Goal: Task Accomplishment & Management: Manage account settings

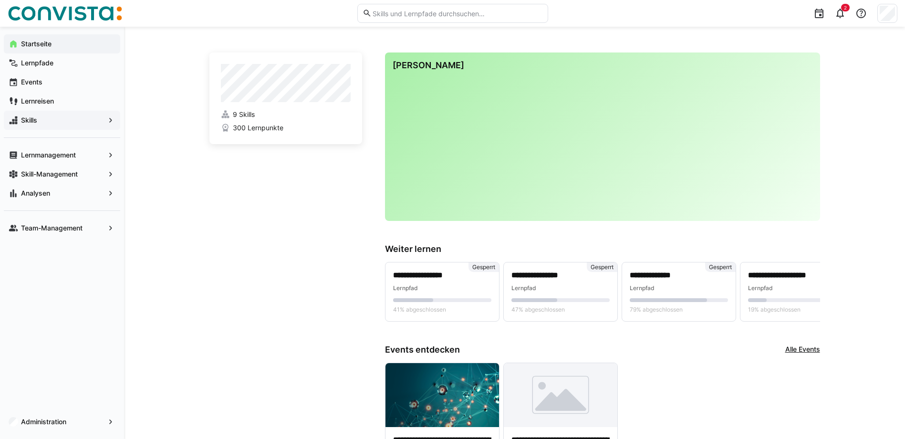
click at [44, 125] on div "Skills" at bounding box center [62, 120] width 116 height 19
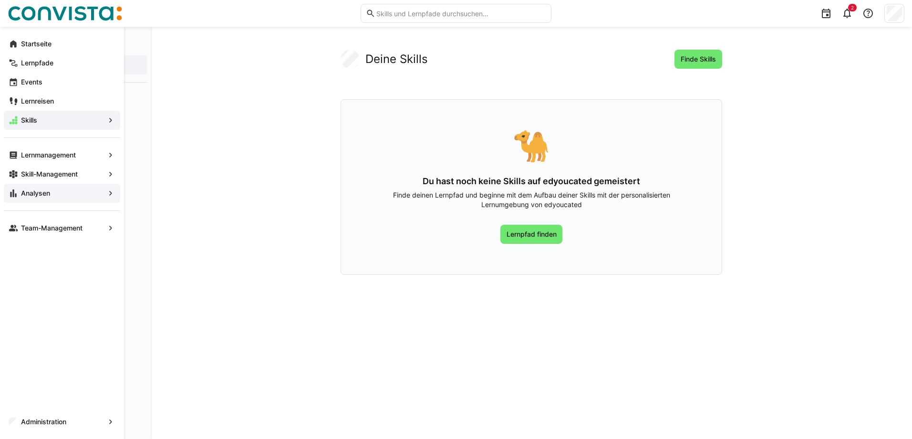
click at [47, 198] on span "Analysen" at bounding box center [62, 193] width 85 height 10
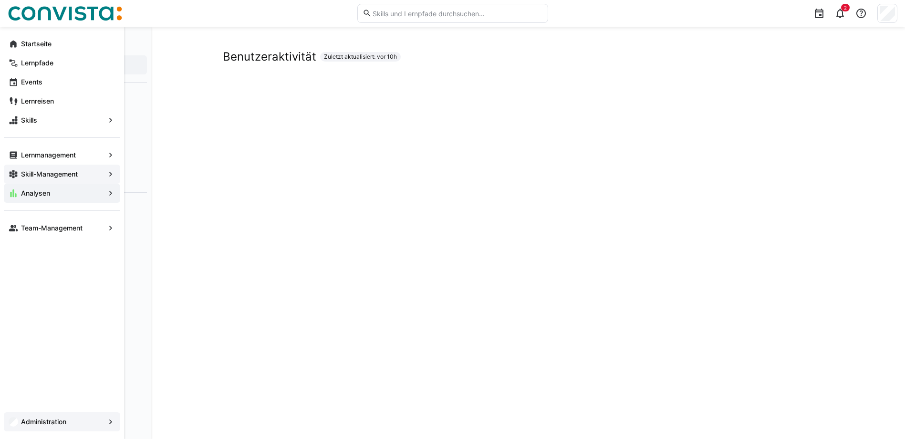
click at [0, 0] on app-navigation-label "Administration" at bounding box center [0, 0] width 0 height 0
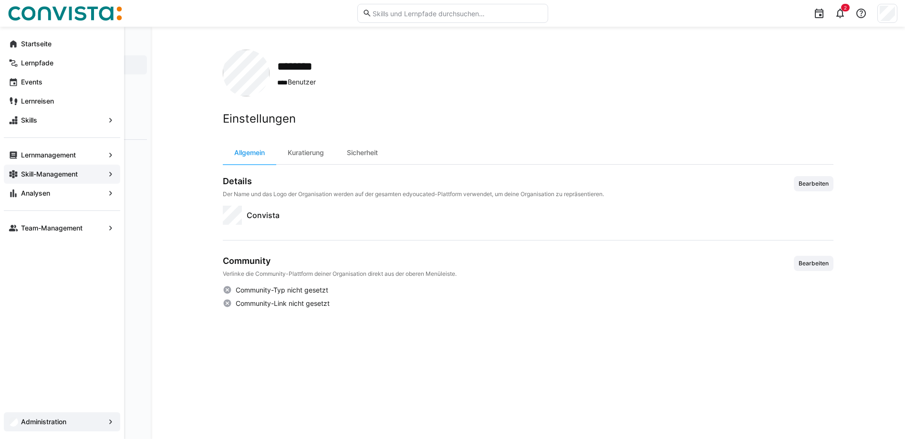
click at [32, 426] on span "Administration" at bounding box center [62, 422] width 85 height 10
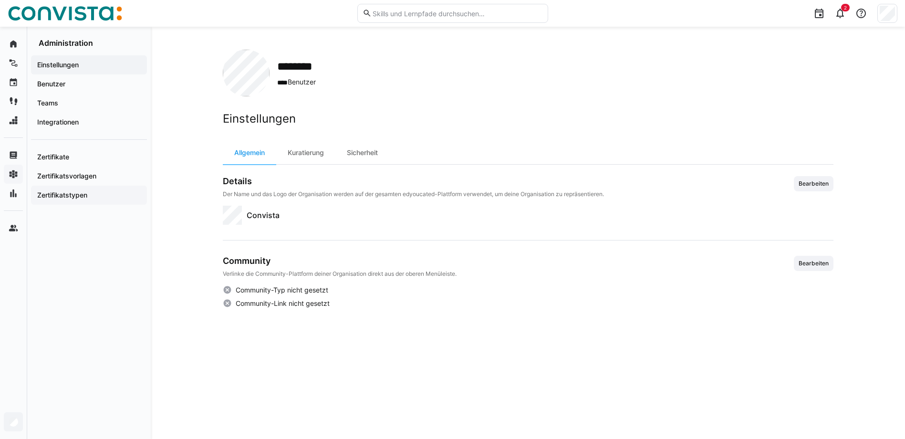
click at [0, 0] on app-navigation-label "Zertifikatstypen" at bounding box center [0, 0] width 0 height 0
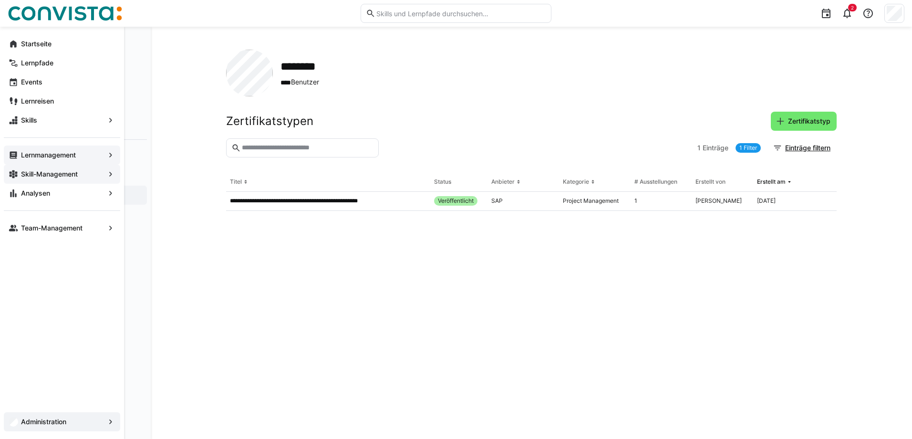
click at [0, 0] on app-navigation-label "Lernmanagement" at bounding box center [0, 0] width 0 height 0
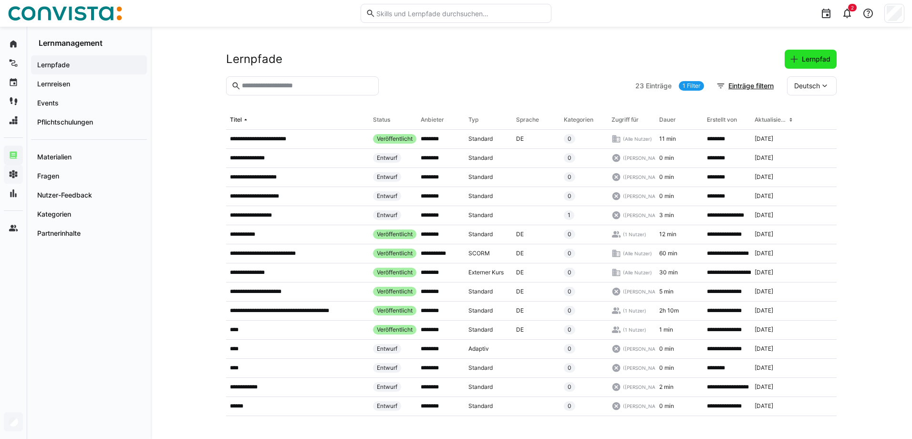
click at [813, 59] on span "Lernpfad" at bounding box center [816, 59] width 31 height 10
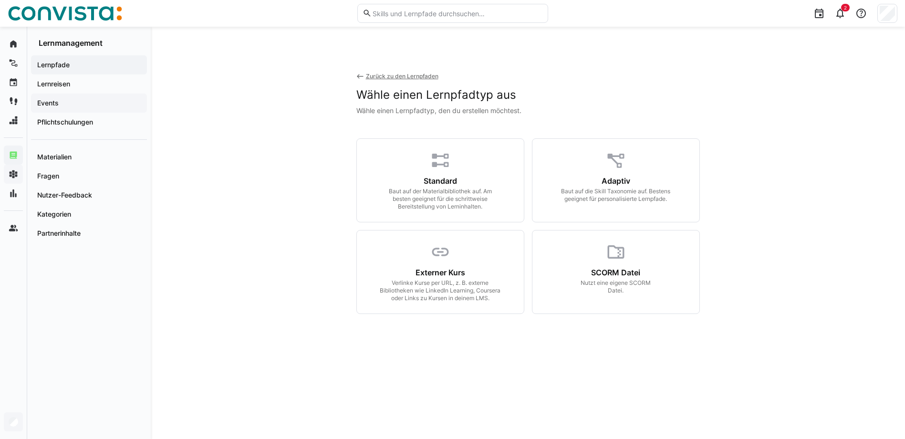
click at [70, 105] on span "Events" at bounding box center [89, 103] width 106 height 10
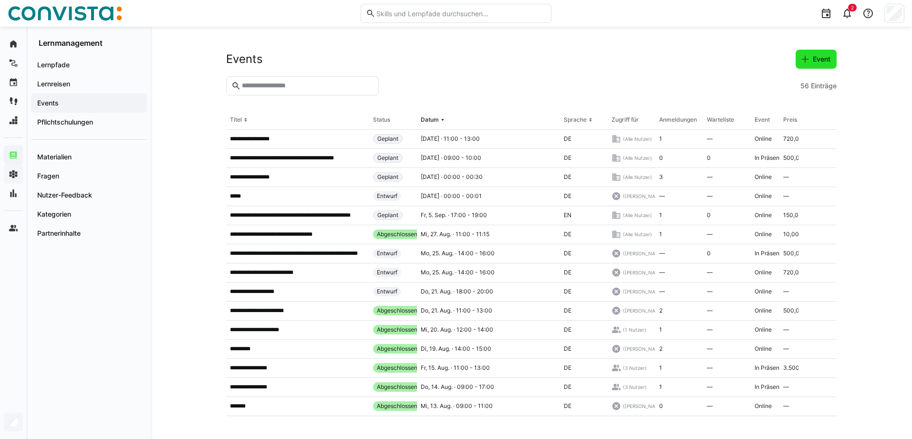
click at [820, 63] on span "Event" at bounding box center [822, 59] width 21 height 10
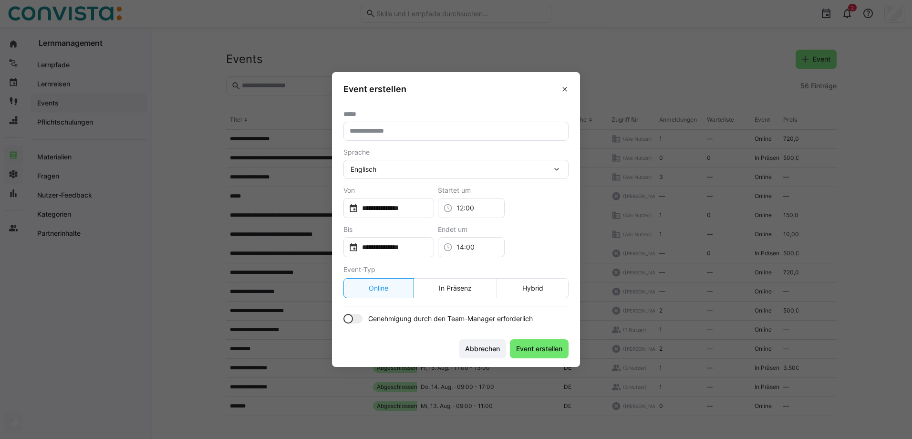
click at [396, 177] on div "Englisch" at bounding box center [456, 169] width 225 height 19
click at [392, 175] on div "Englisch Englisch Deutsch" at bounding box center [456, 169] width 225 height 19
click at [385, 153] on div "Sprache" at bounding box center [456, 152] width 225 height 8
click at [565, 87] on eds-icon at bounding box center [565, 89] width 8 height 8
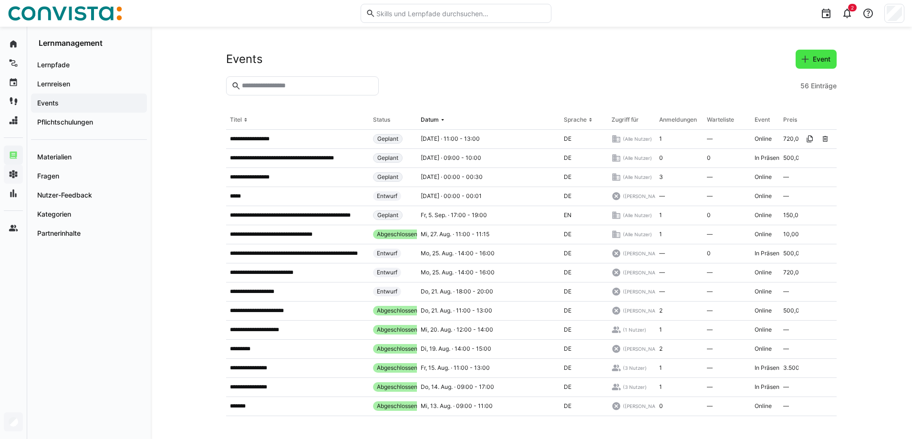
click at [812, 62] on span "Event" at bounding box center [822, 59] width 21 height 10
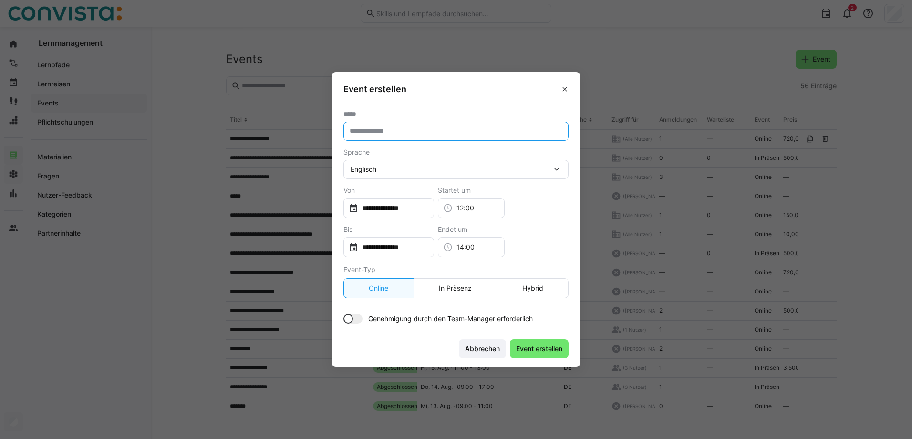
click at [387, 134] on input "text" at bounding box center [456, 131] width 215 height 9
type input "**"
click at [385, 171] on div "Englisch" at bounding box center [451, 169] width 201 height 9
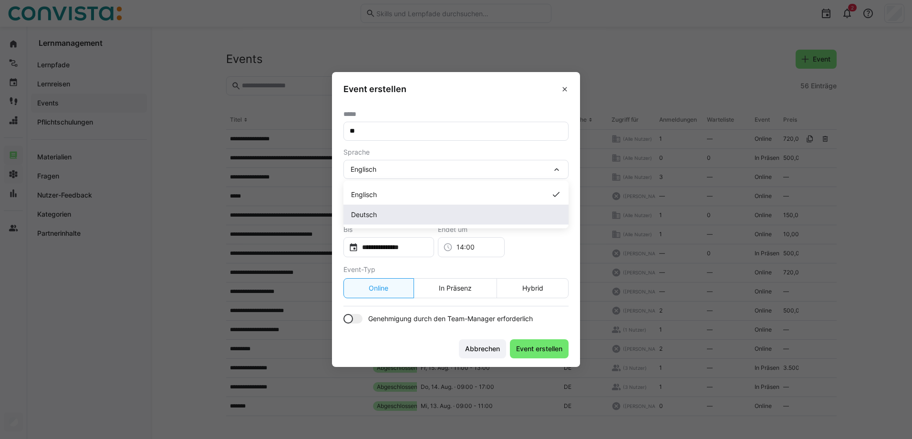
click at [374, 211] on span "Deutsch" at bounding box center [364, 215] width 26 height 10
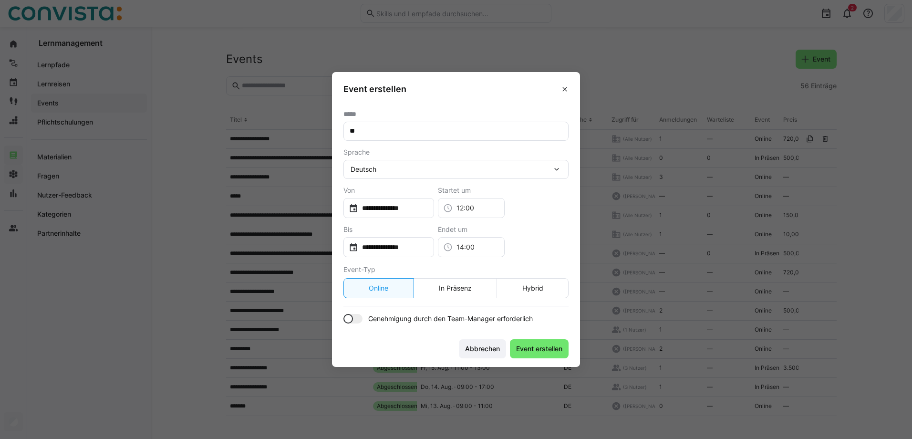
click at [358, 318] on div at bounding box center [353, 319] width 19 height 10
click at [536, 361] on footer "Abbrechen Event erstellen" at bounding box center [456, 349] width 248 height 36
click at [537, 351] on span "Event erstellen" at bounding box center [539, 349] width 49 height 10
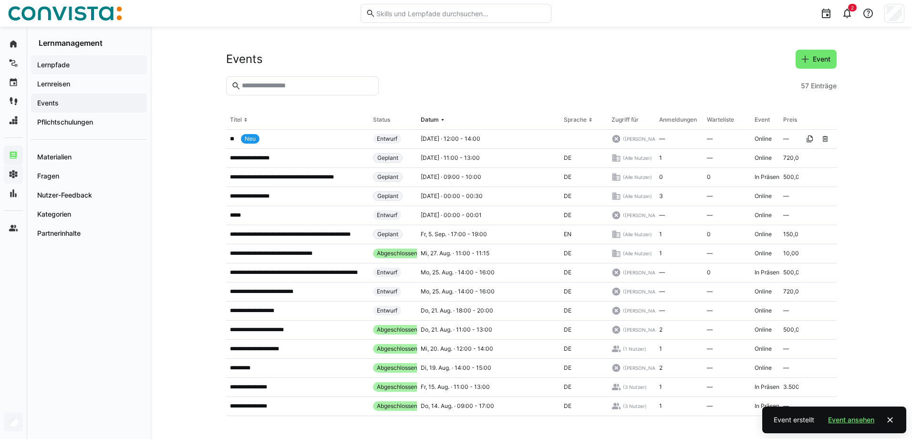
click at [73, 56] on div "Lernpfade" at bounding box center [89, 64] width 116 height 19
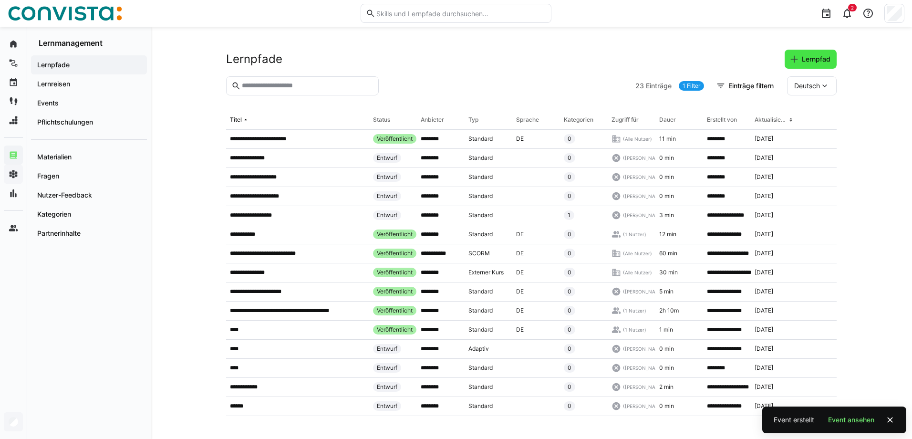
click at [807, 60] on span "Lernpfad" at bounding box center [816, 59] width 31 height 10
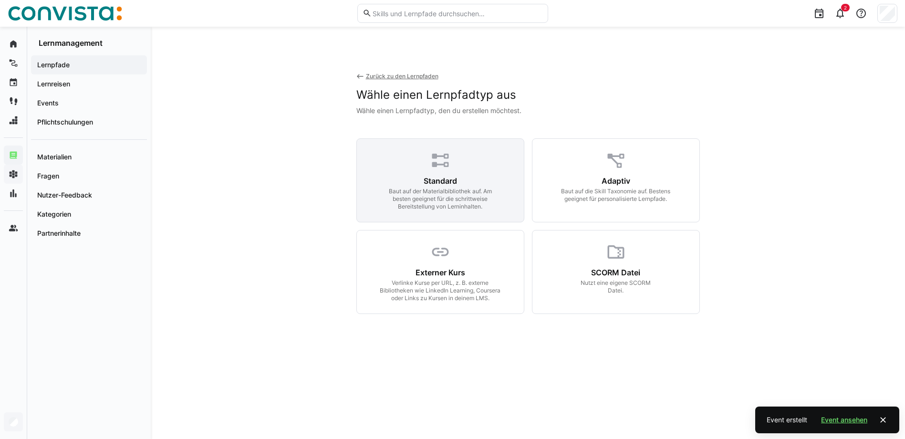
click at [468, 188] on div "Baut auf der Materialbibliothek auf. Am besten geeignet für die schrittweise Be…" at bounding box center [440, 199] width 123 height 23
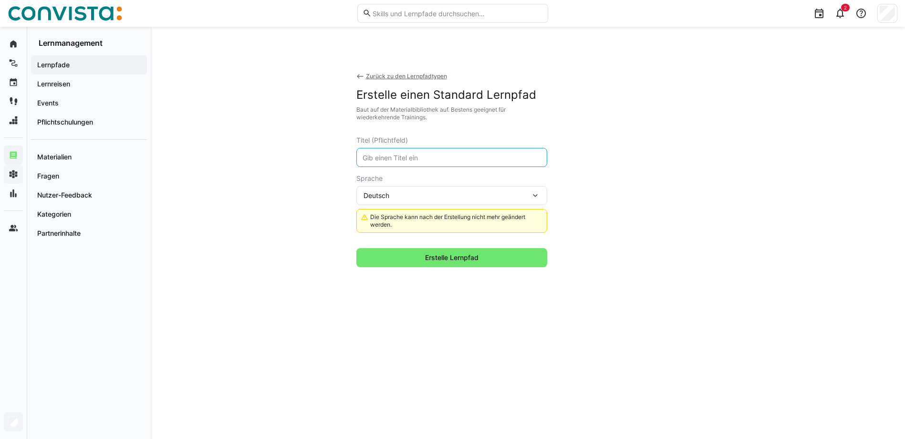
click at [460, 157] on input "text" at bounding box center [452, 157] width 180 height 9
type input "ddd"
click at [436, 196] on div "Deutsch" at bounding box center [447, 195] width 167 height 9
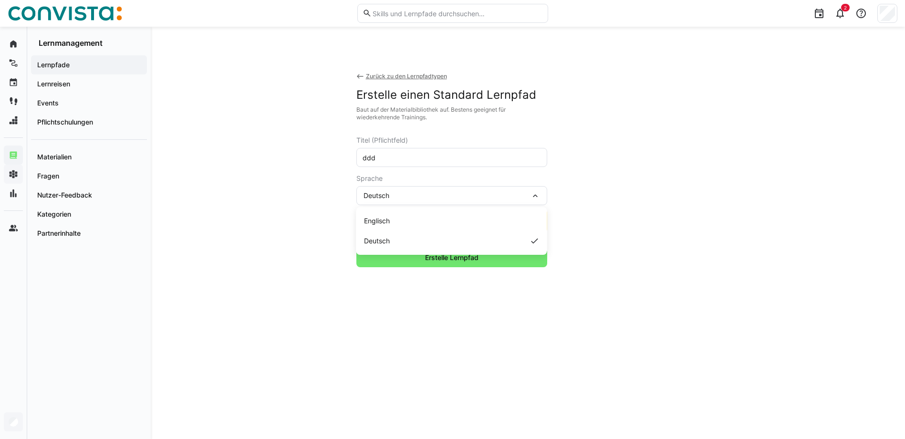
click at [437, 180] on div "Sprache" at bounding box center [451, 179] width 191 height 8
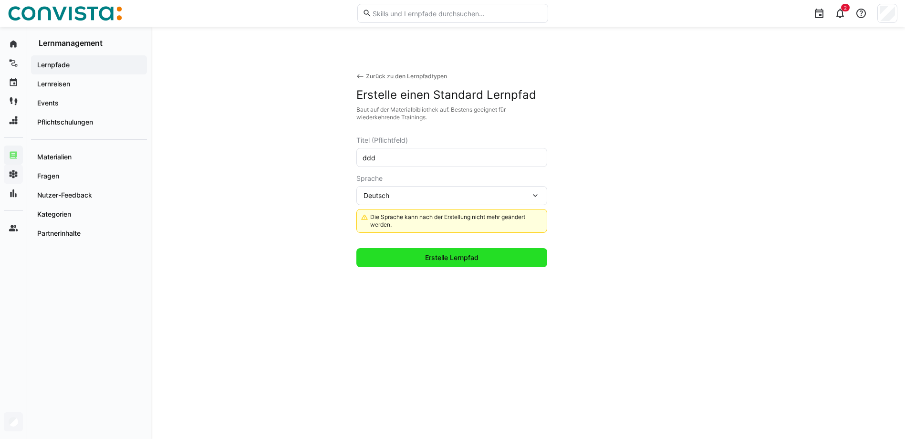
click at [438, 265] on span "Erstelle Lernpfad" at bounding box center [451, 257] width 191 height 19
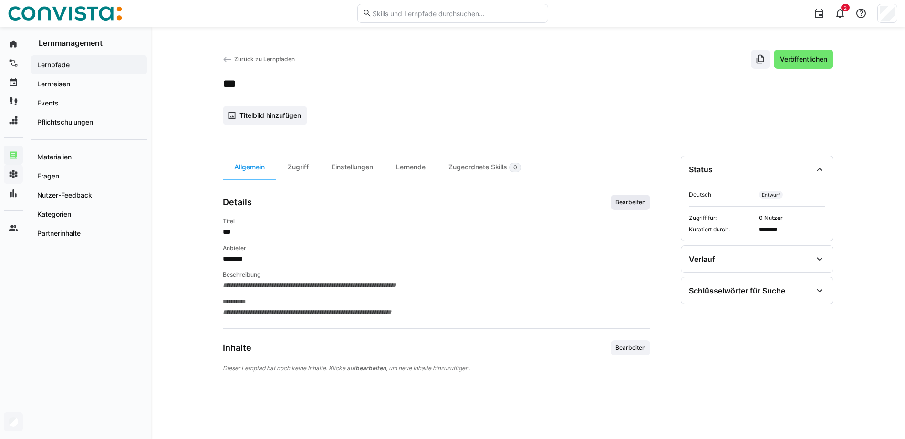
click at [636, 200] on span "Bearbeiten" at bounding box center [631, 202] width 32 height 8
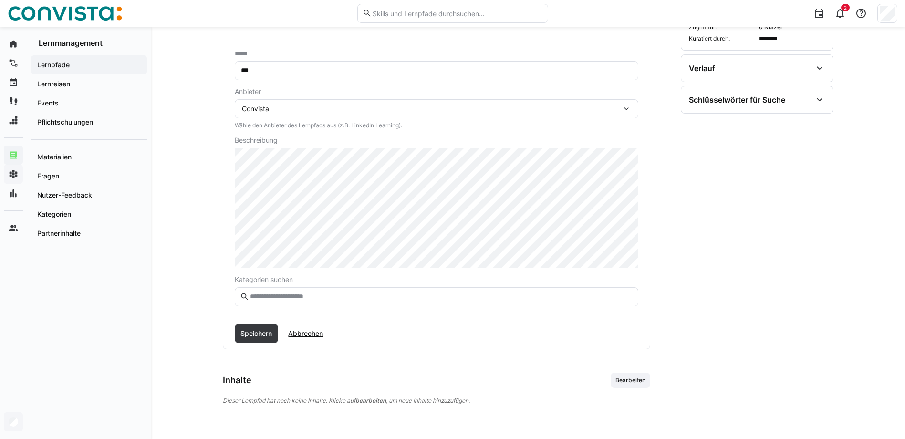
scroll to position [196, 0]
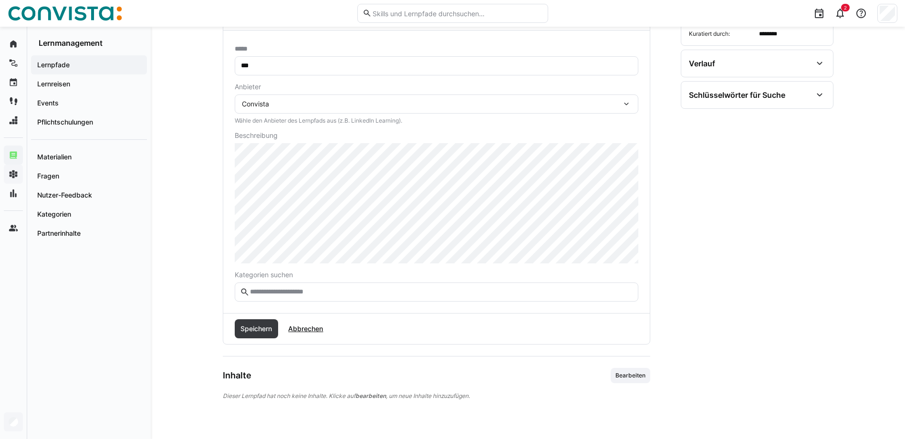
click at [334, 287] on eds-input at bounding box center [437, 291] width 404 height 19
click at [332, 291] on input "text" at bounding box center [441, 292] width 384 height 9
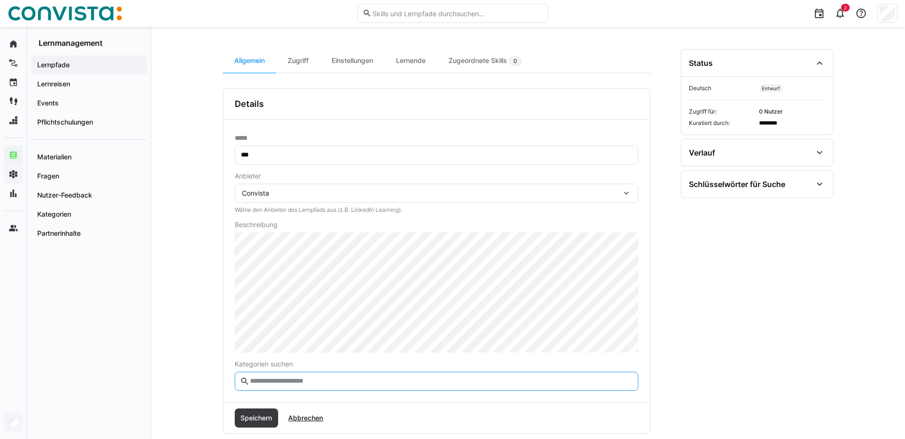
scroll to position [100, 0]
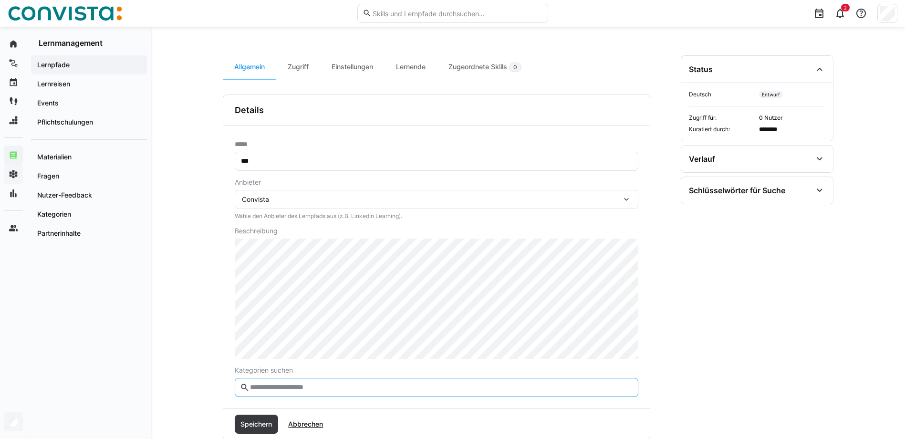
click at [275, 197] on div "Convista" at bounding box center [432, 199] width 380 height 9
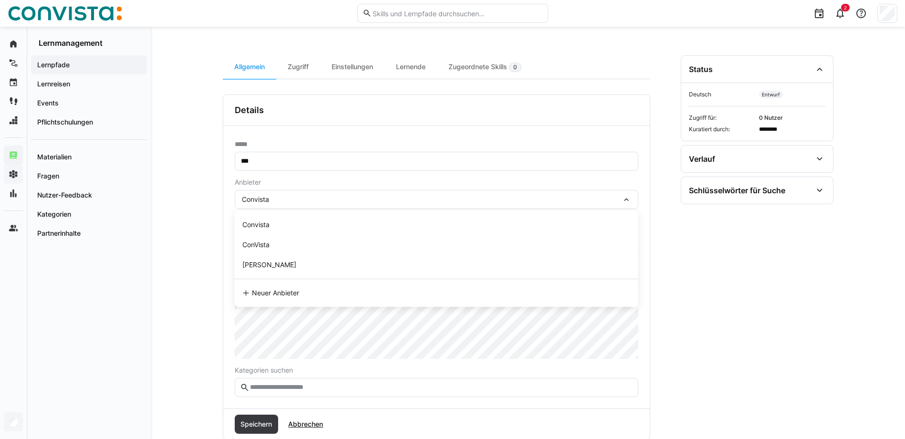
click at [275, 197] on div "Convista" at bounding box center [432, 199] width 380 height 9
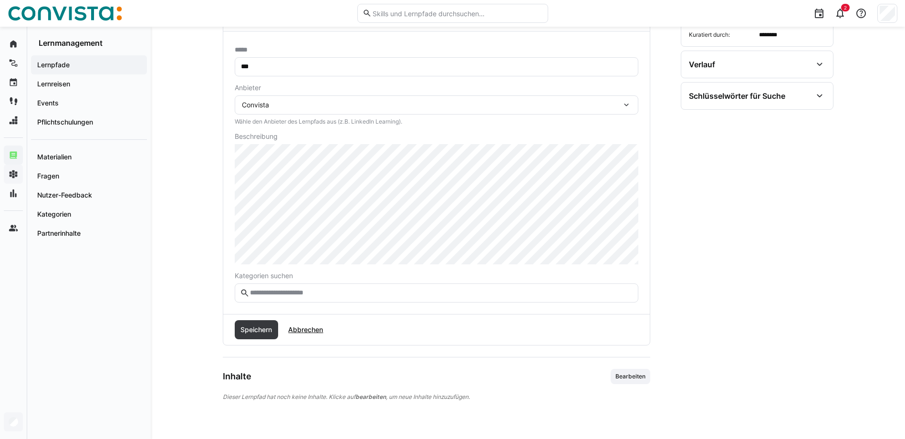
scroll to position [196, 0]
click at [293, 296] on input "text" at bounding box center [441, 292] width 384 height 9
click at [296, 292] on input "text" at bounding box center [441, 292] width 384 height 9
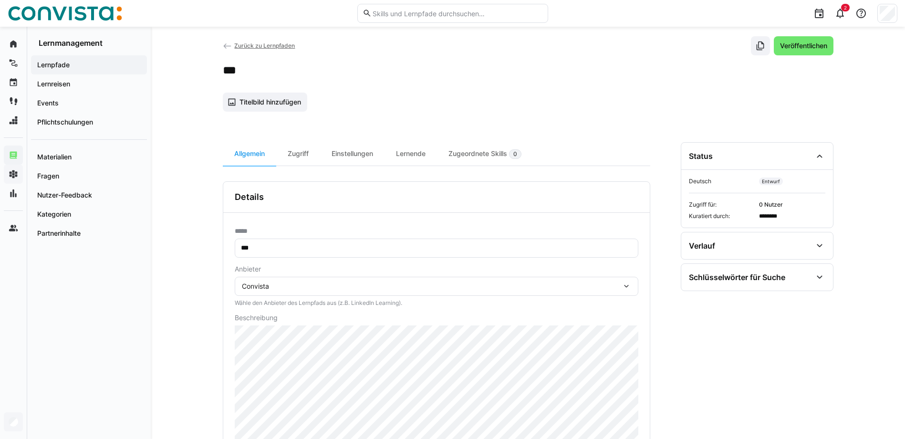
scroll to position [5, 0]
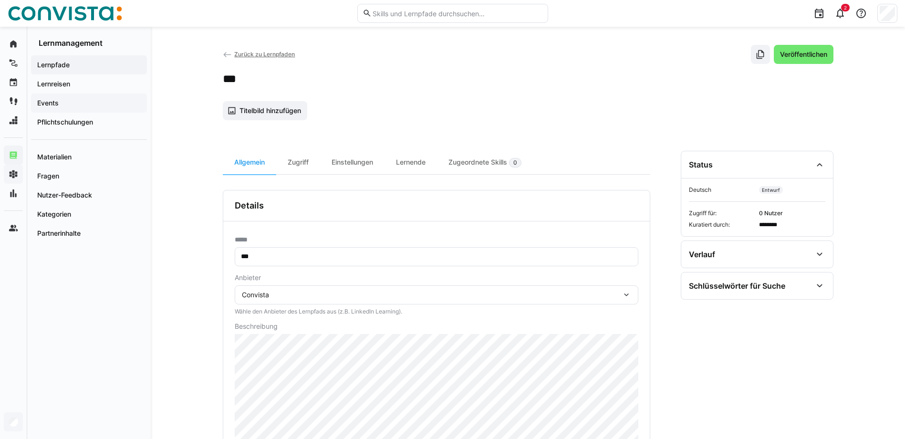
click at [66, 102] on span "Events" at bounding box center [89, 103] width 106 height 10
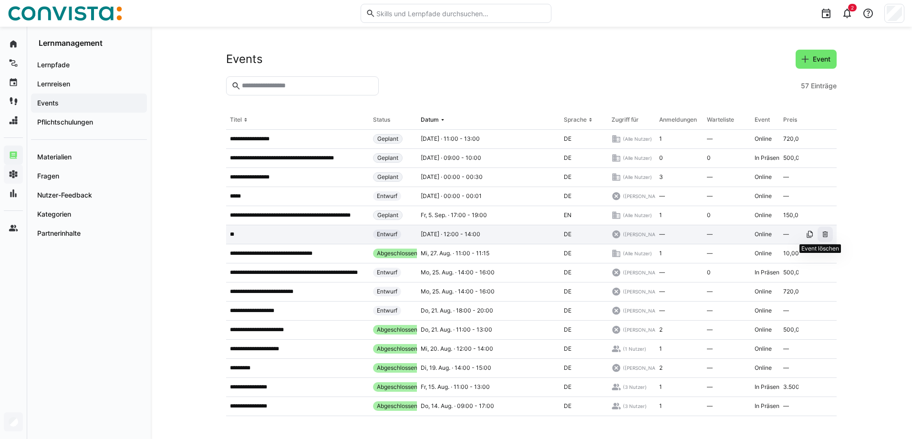
click at [822, 237] on eds-icon at bounding box center [826, 234] width 8 height 8
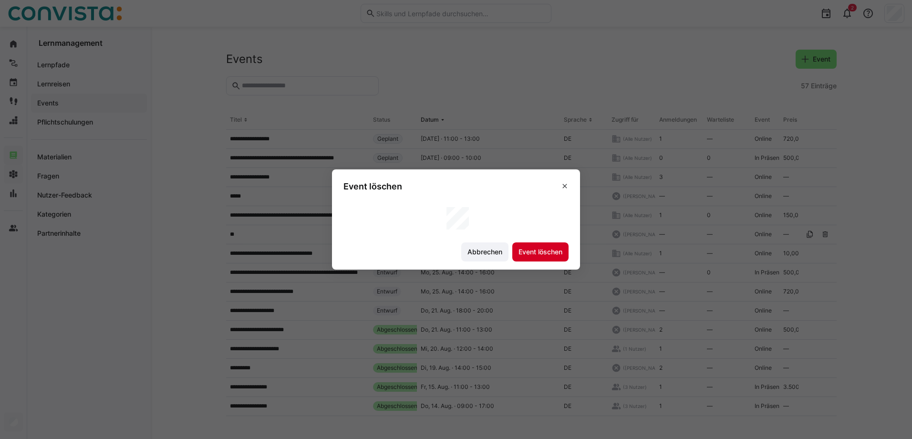
click at [530, 250] on span "Event löschen" at bounding box center [540, 252] width 47 height 10
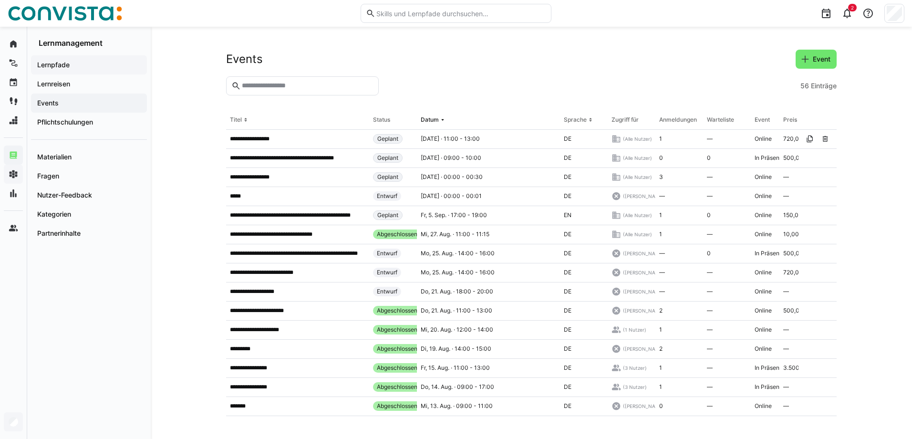
click at [80, 66] on span "Lernpfade" at bounding box center [89, 65] width 106 height 10
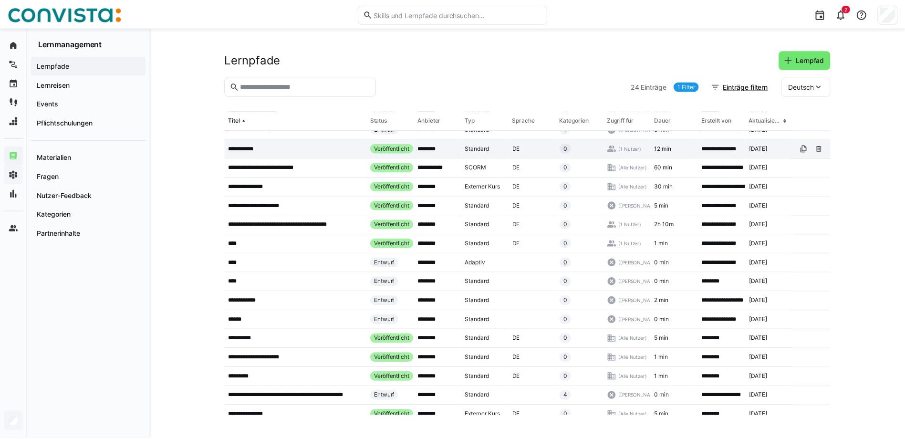
scroll to position [177, 0]
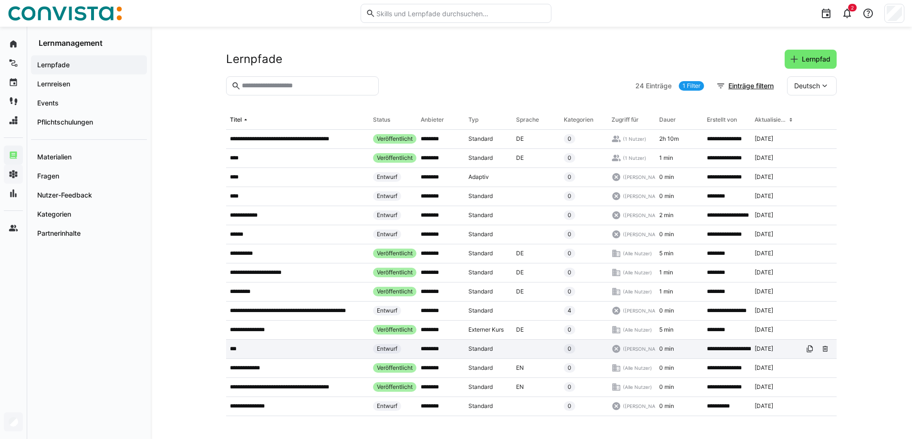
click at [292, 351] on div "***" at bounding box center [297, 349] width 143 height 19
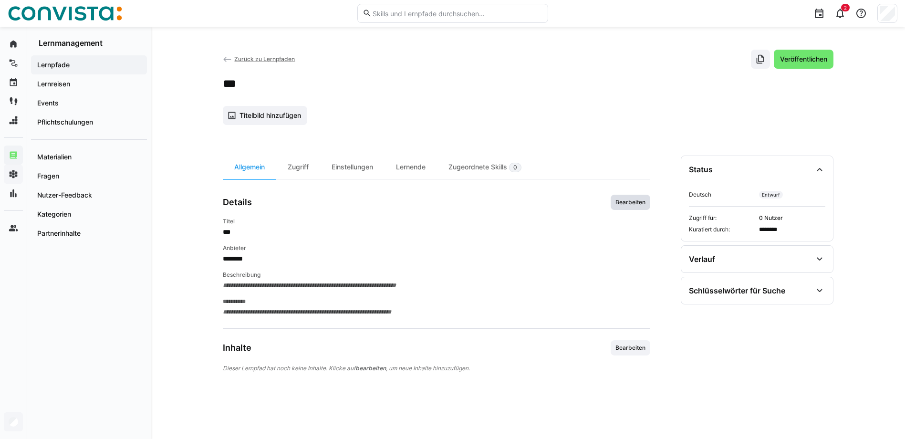
click at [638, 201] on span "Bearbeiten" at bounding box center [631, 202] width 32 height 8
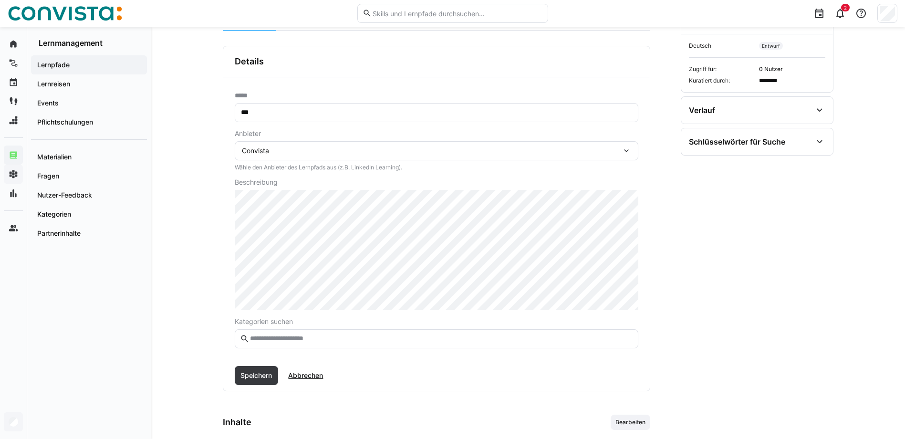
scroll to position [191, 0]
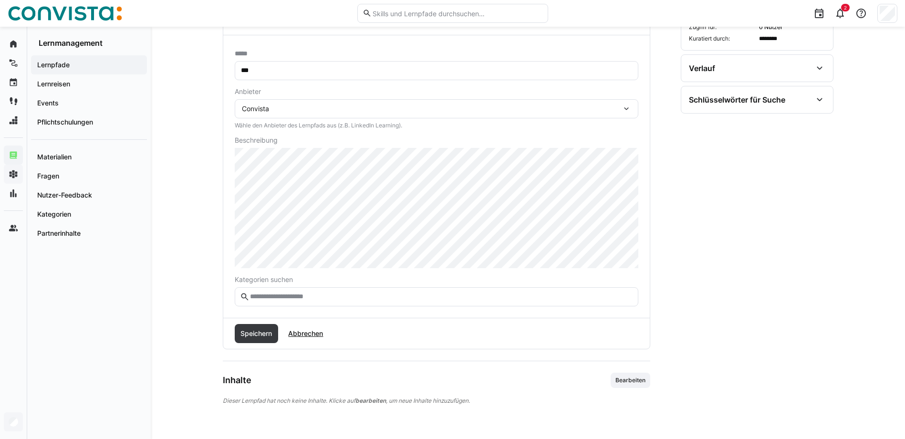
click at [299, 294] on input "text" at bounding box center [441, 296] width 384 height 9
type input "*"
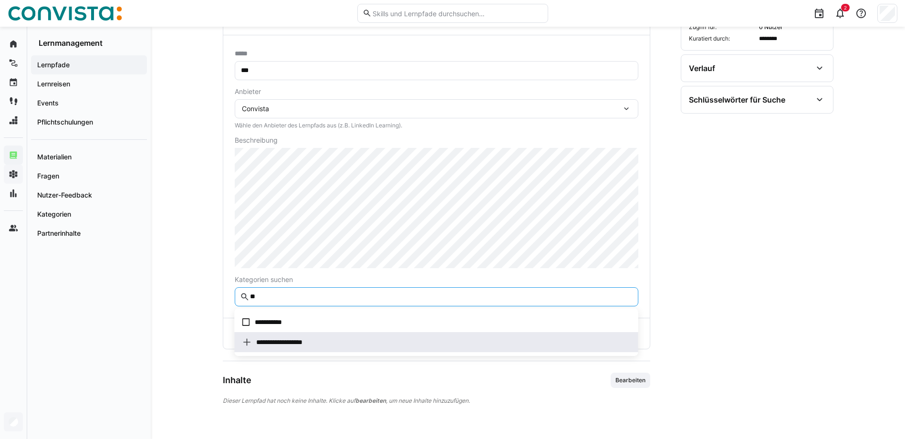
type input "**"
click at [258, 347] on span "**********" at bounding box center [437, 342] width 404 height 20
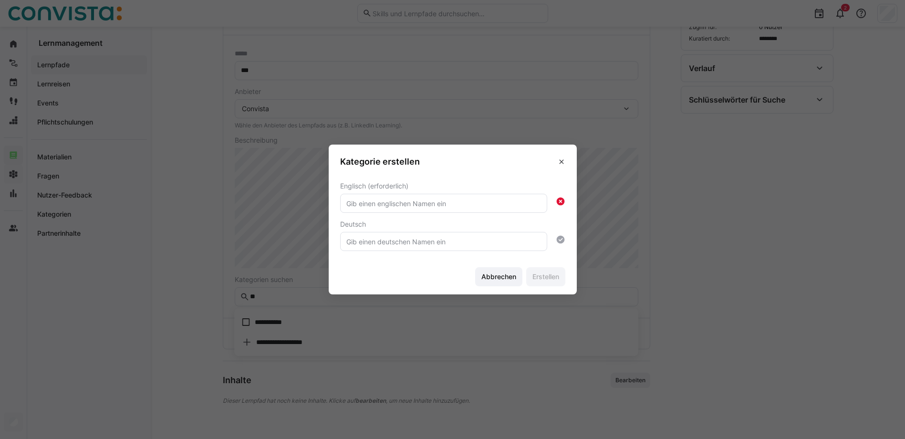
click at [425, 208] on input "text" at bounding box center [443, 203] width 197 height 9
click at [417, 240] on input "text" at bounding box center [443, 241] width 197 height 9
click at [564, 167] on span at bounding box center [561, 161] width 15 height 15
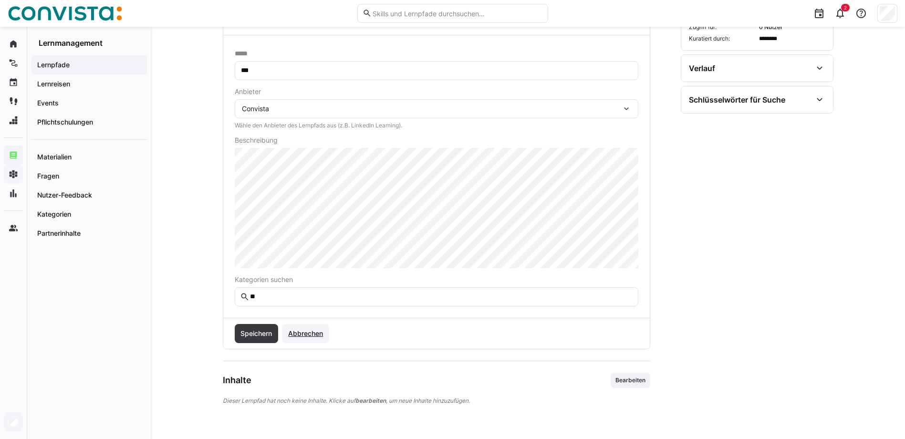
click at [319, 334] on span "Abbrechen" at bounding box center [306, 334] width 38 height 10
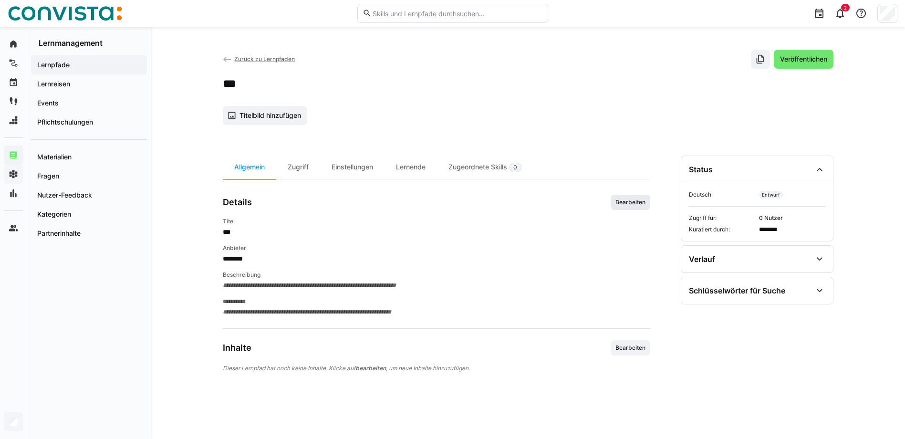
click at [625, 203] on span "Bearbeiten" at bounding box center [631, 202] width 32 height 8
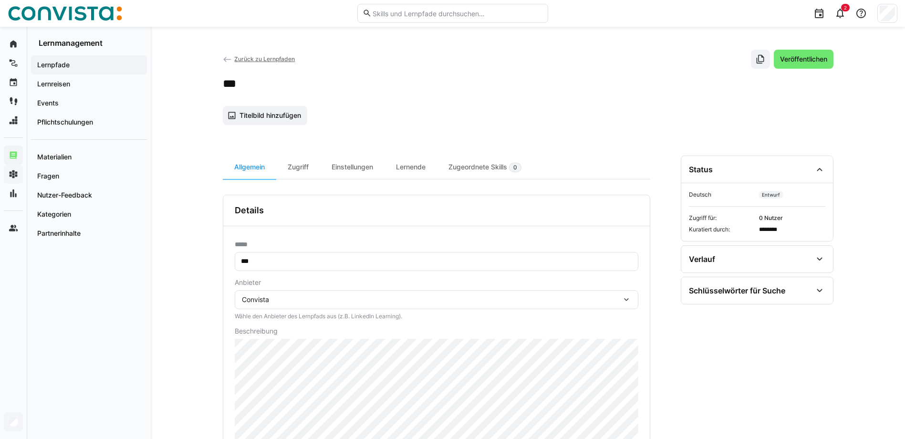
click at [282, 298] on div "Convista" at bounding box center [432, 299] width 380 height 9
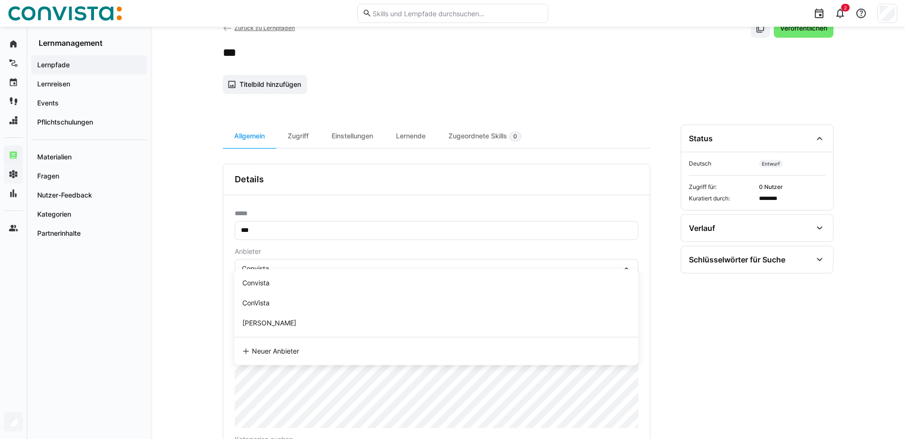
scroll to position [48, 0]
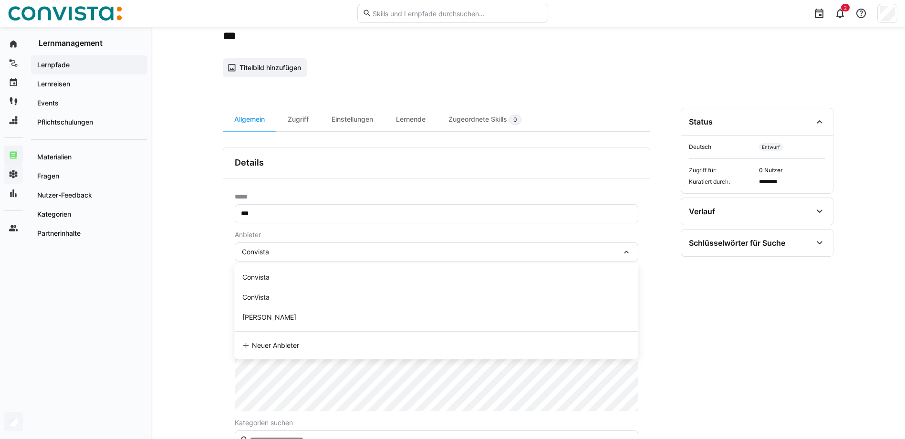
click at [207, 342] on div "**********" at bounding box center [528, 283] width 754 height 608
